Goal: Answer question/provide support

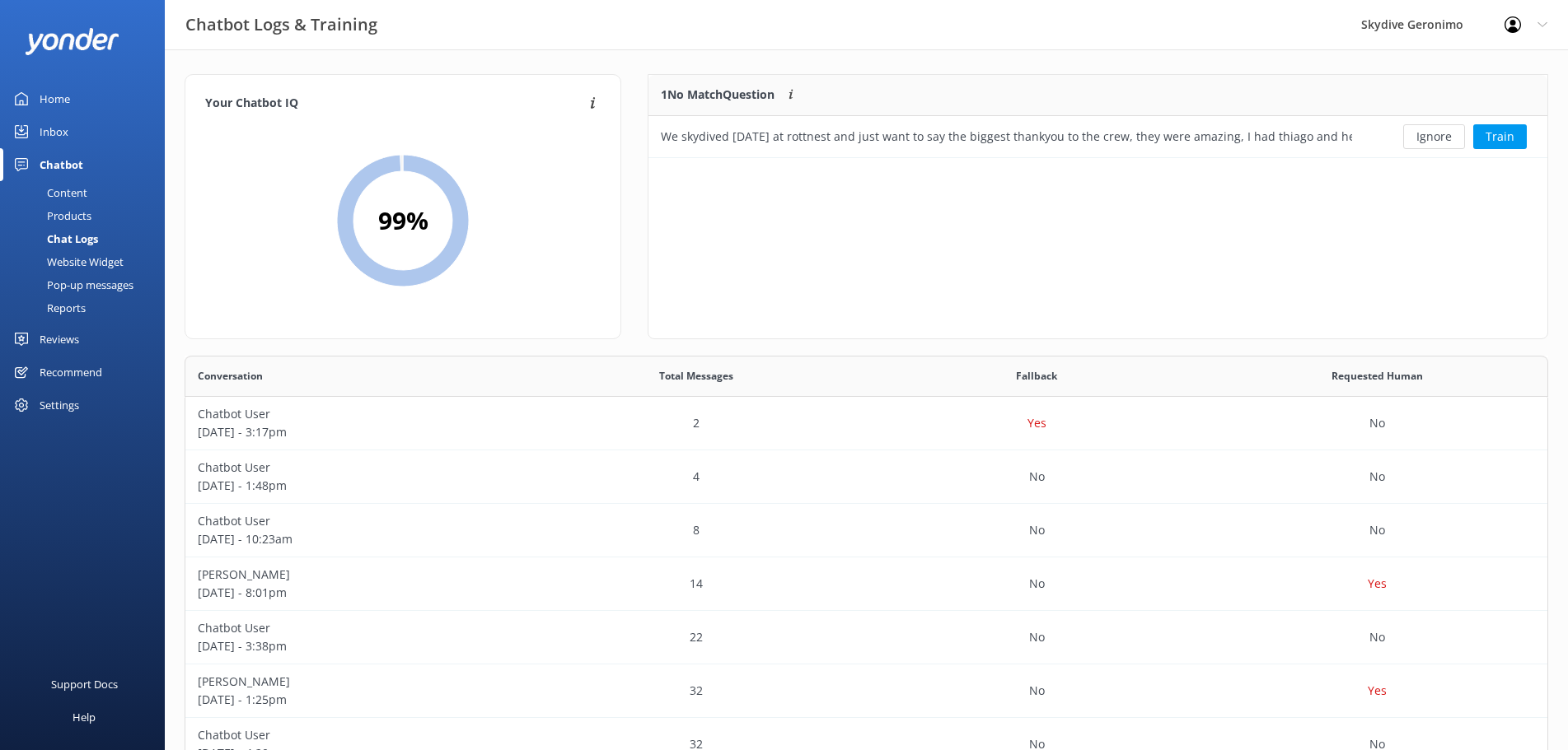
scroll to position [456, 1350]
drag, startPoint x: 1172, startPoint y: 142, endPoint x: 1160, endPoint y: 147, distance: 13.0
click at [1171, 142] on div "We skydived [DATE] at rottnest and just want to say the biggest thankyou to the…" at bounding box center [1006, 137] width 691 height 18
click at [1266, 145] on div "We skydived [DATE] at rottnest and just want to say the biggest thankyou to the…" at bounding box center [1006, 137] width 691 height 18
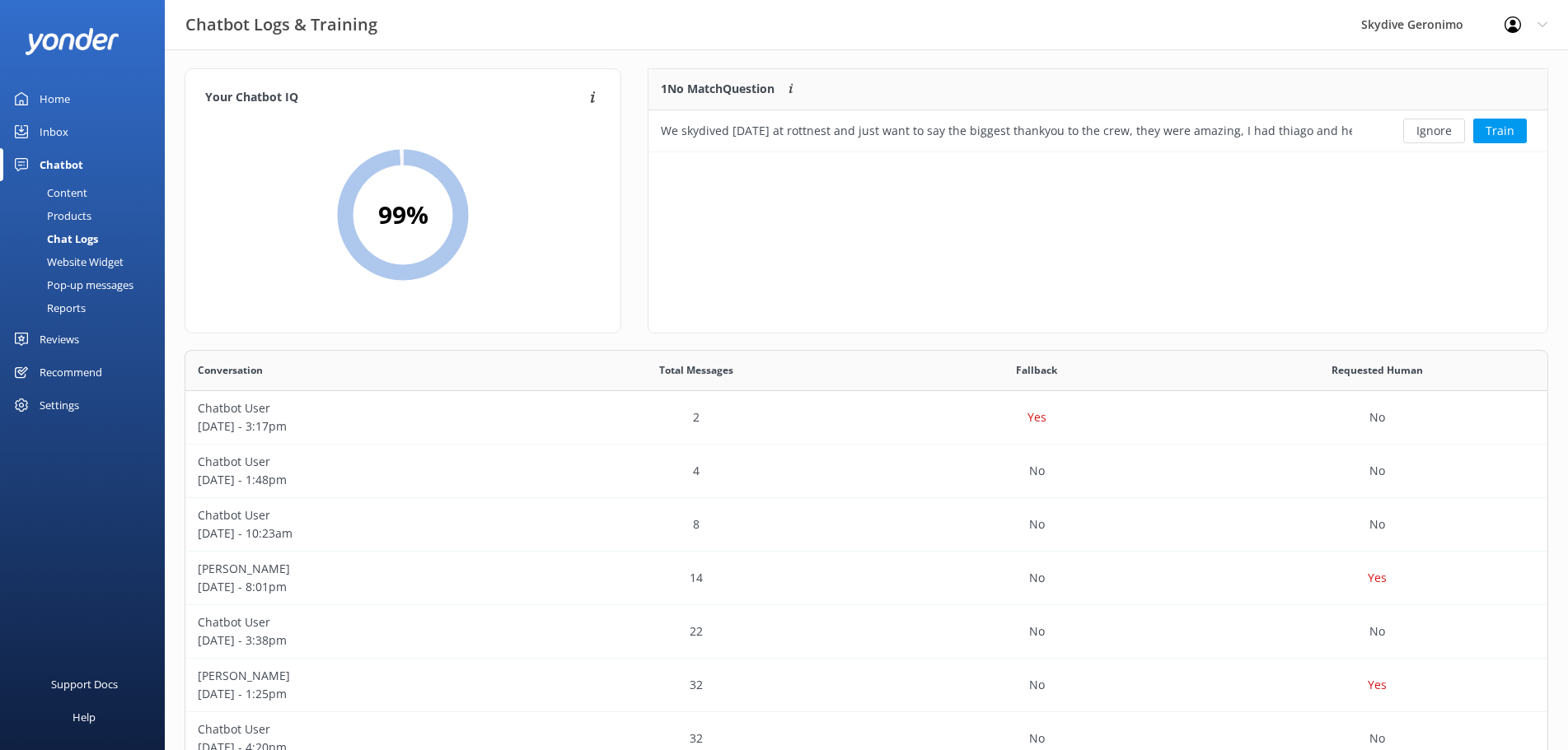
scroll to position [0, 0]
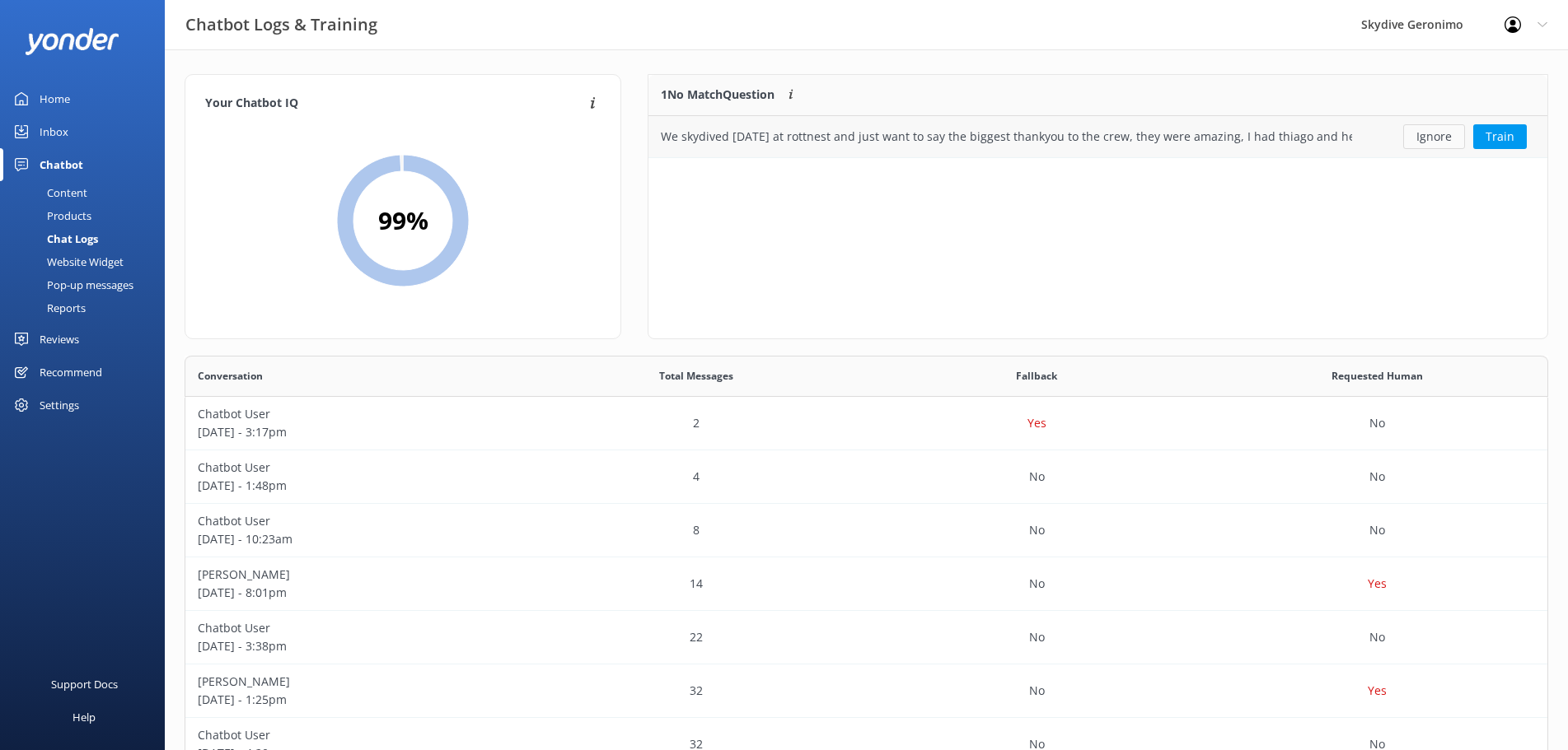
click at [1442, 141] on button "Ignore" at bounding box center [1434, 137] width 62 height 24
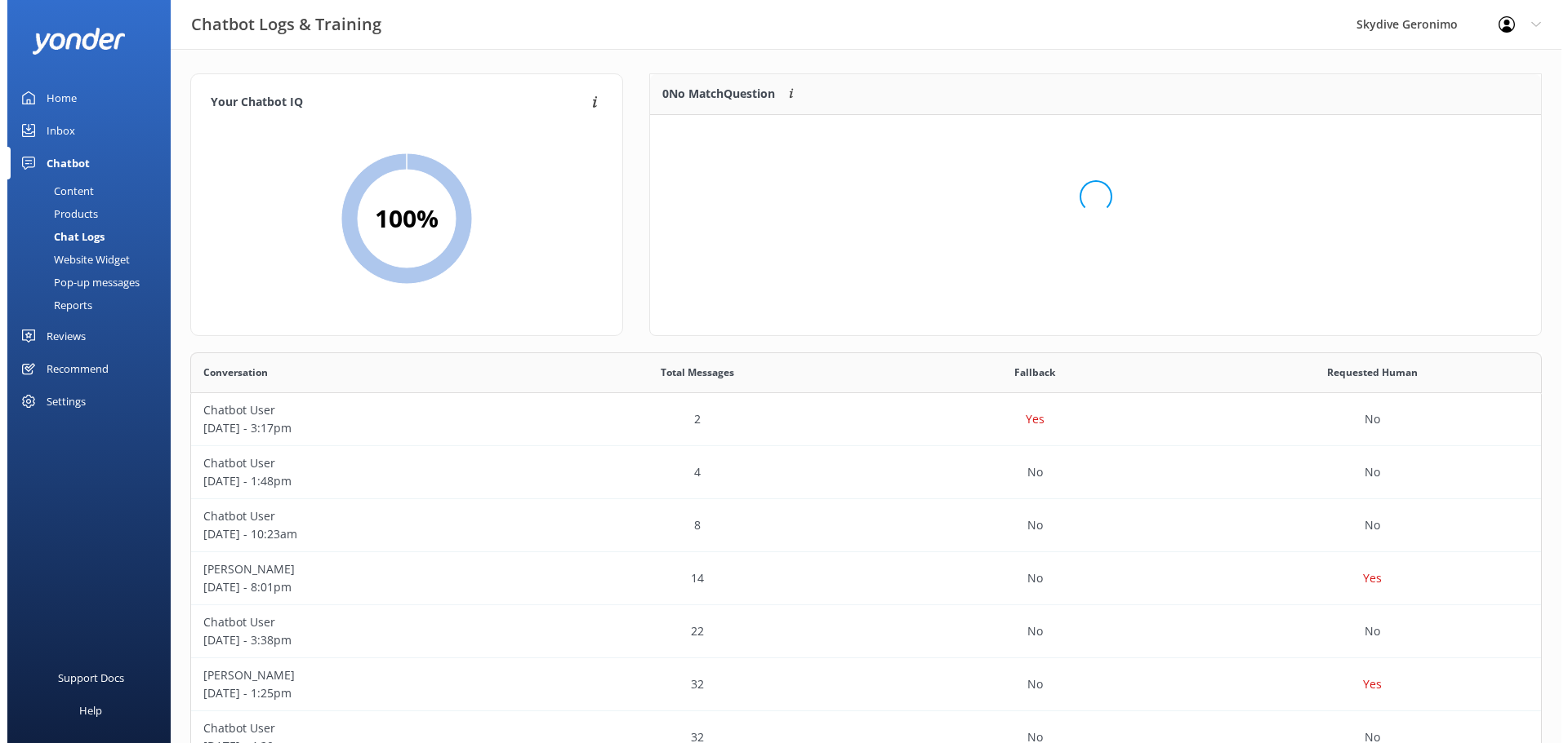
scroll to position [190, 876]
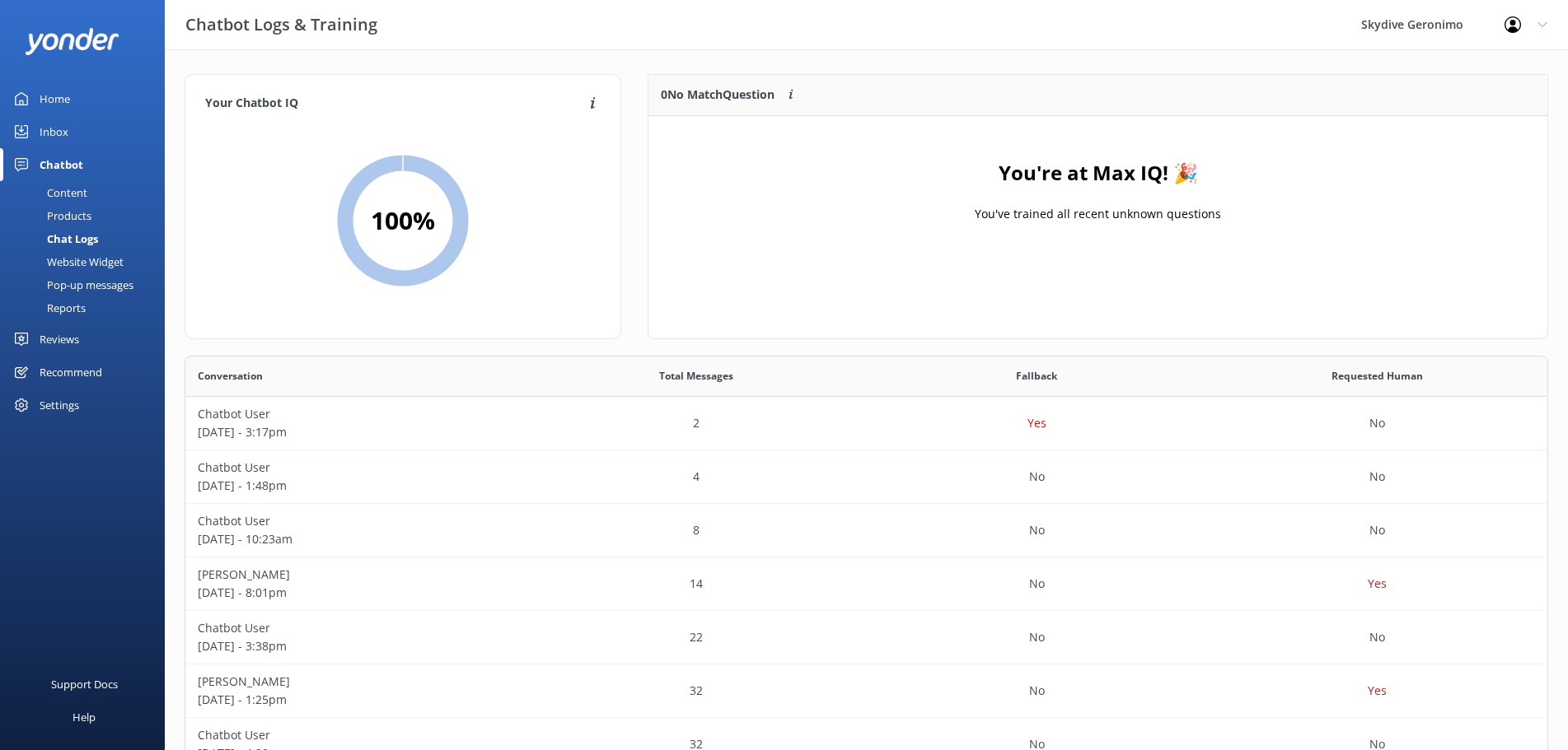
click at [77, 229] on div "Chat Logs" at bounding box center [53, 239] width 88 height 23
click at [84, 236] on div "Chat Logs" at bounding box center [53, 239] width 88 height 23
click at [67, 161] on div "Chatbot" at bounding box center [61, 165] width 44 height 33
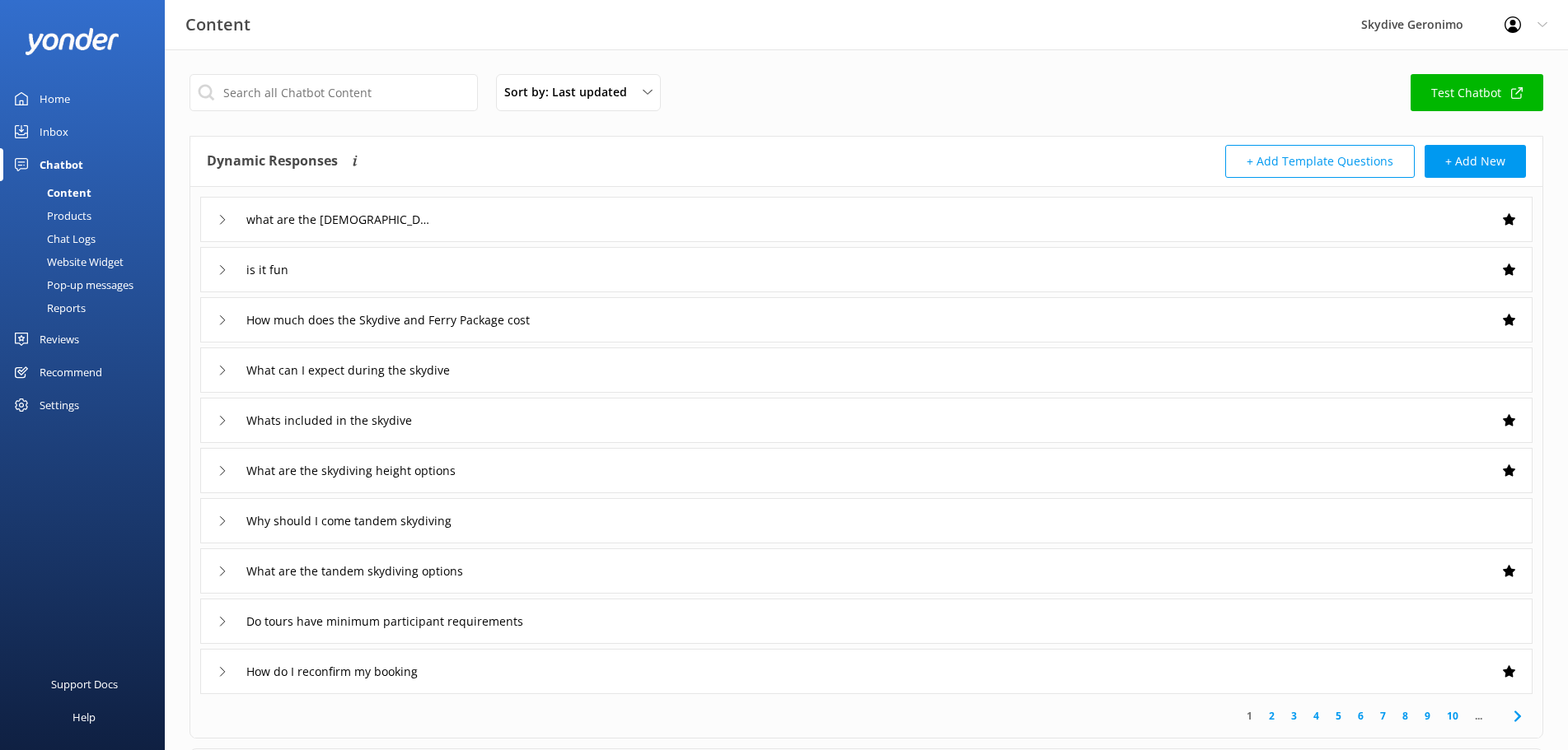
click at [51, 128] on div "Inbox" at bounding box center [53, 132] width 29 height 33
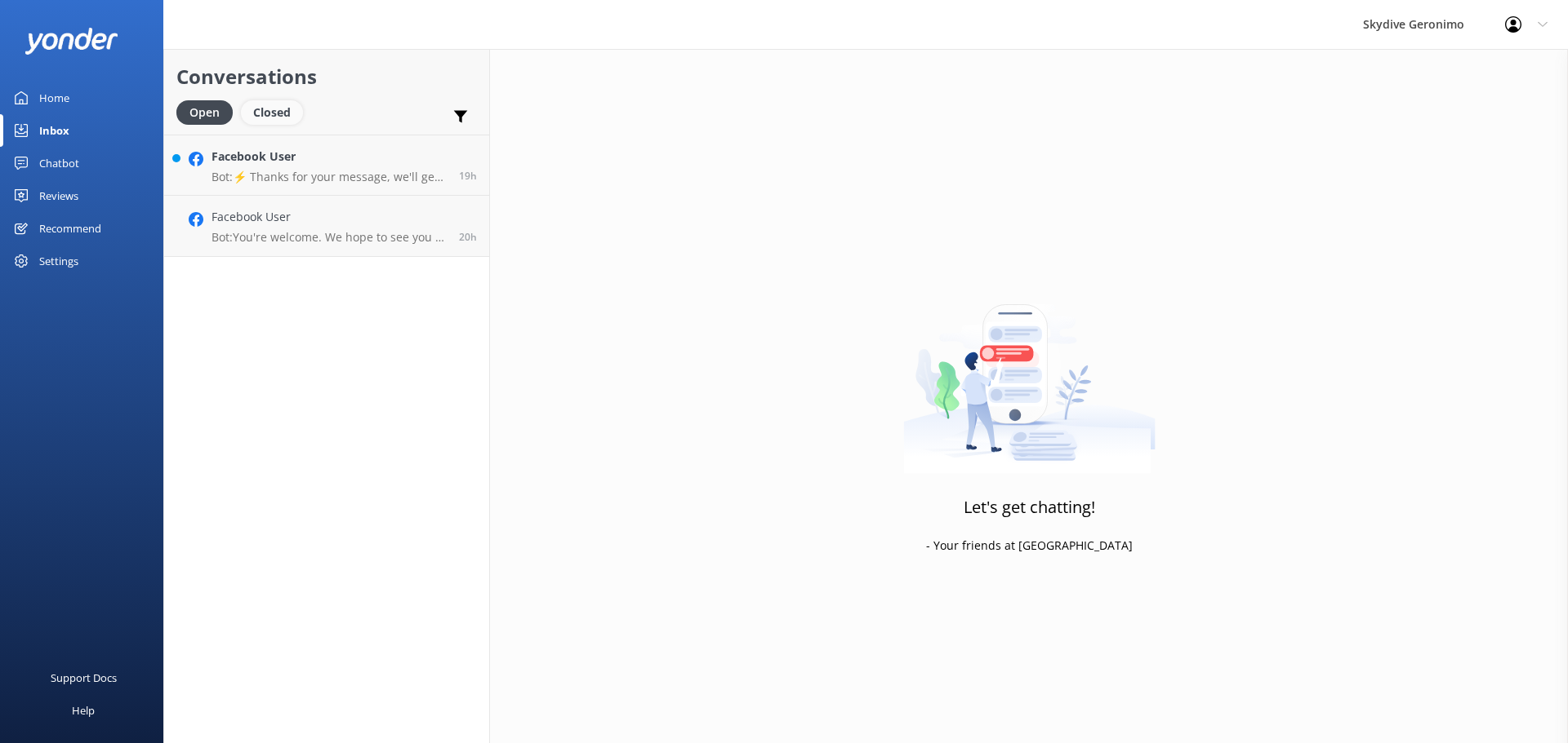
click at [289, 123] on div "Closed" at bounding box center [272, 112] width 62 height 24
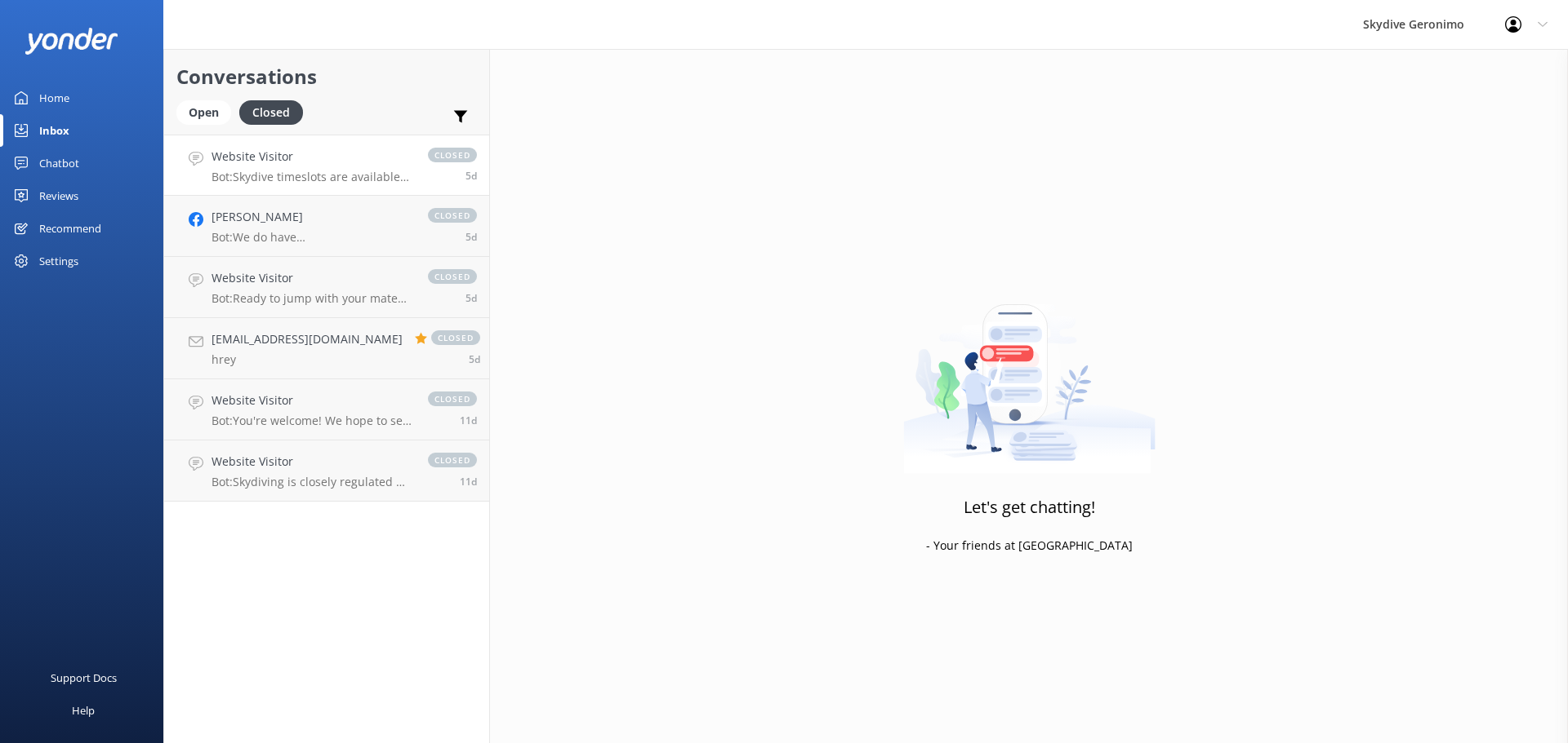
click at [314, 179] on p "Bot: Skydive timeslots are available every 30-40 minutes starting from 7:50am, …" at bounding box center [312, 177] width 200 height 15
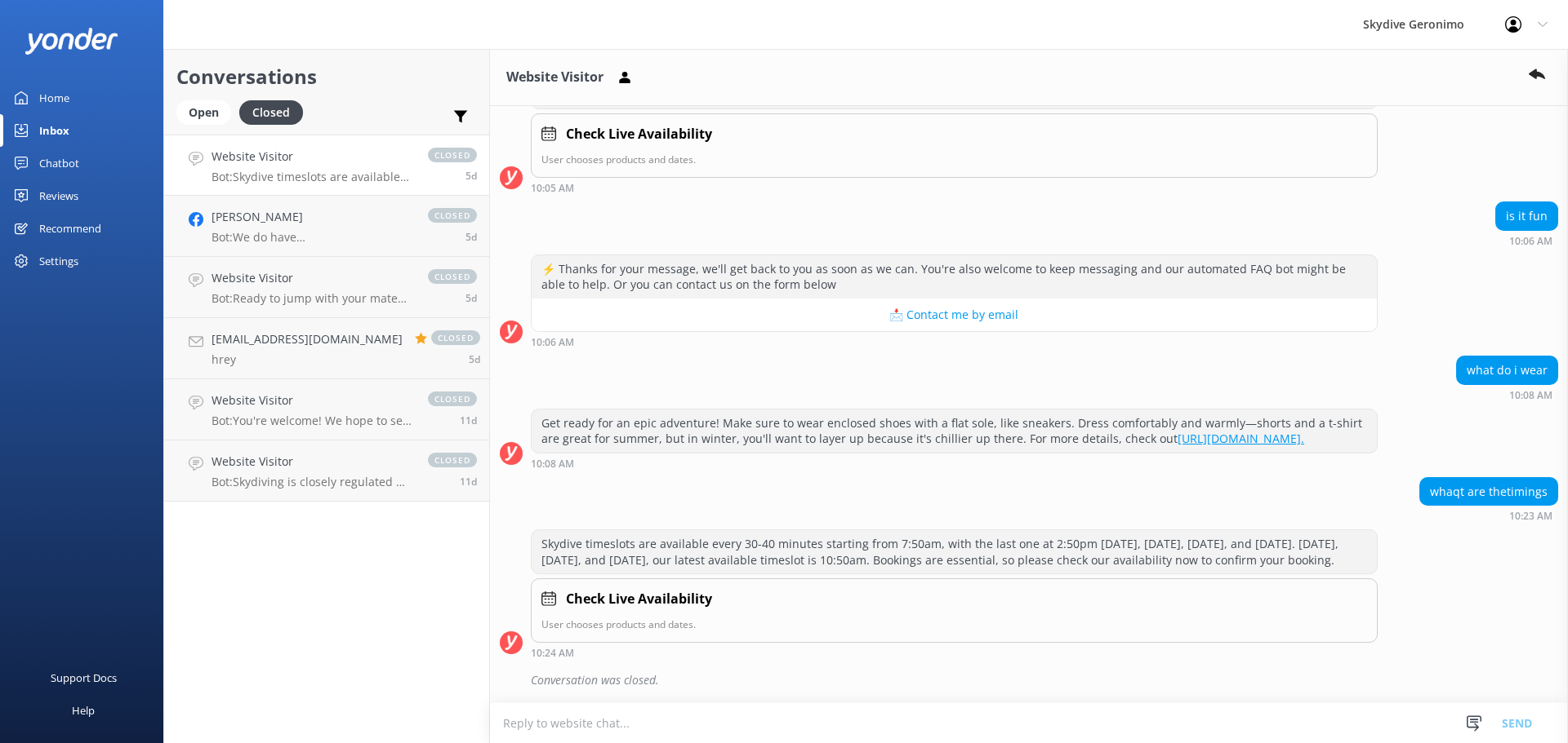
scroll to position [274, 0]
click at [199, 116] on div "Open" at bounding box center [203, 112] width 54 height 24
